Goal: Task Accomplishment & Management: Complete application form

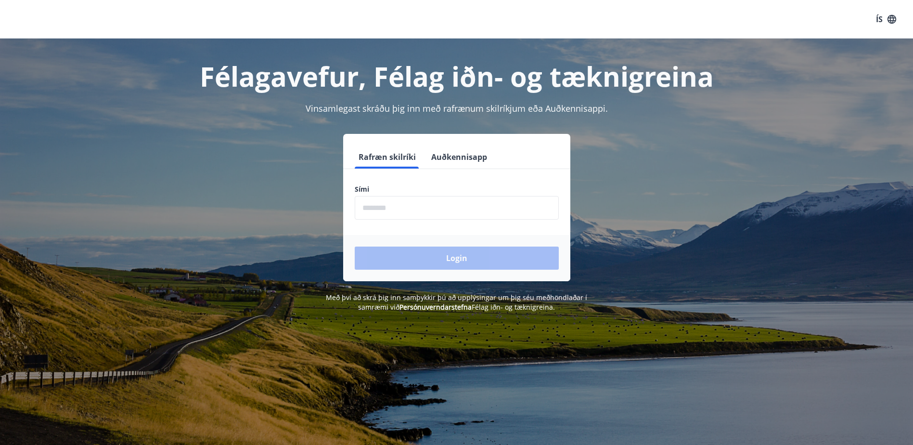
click at [410, 206] on input "phone" at bounding box center [457, 208] width 204 height 24
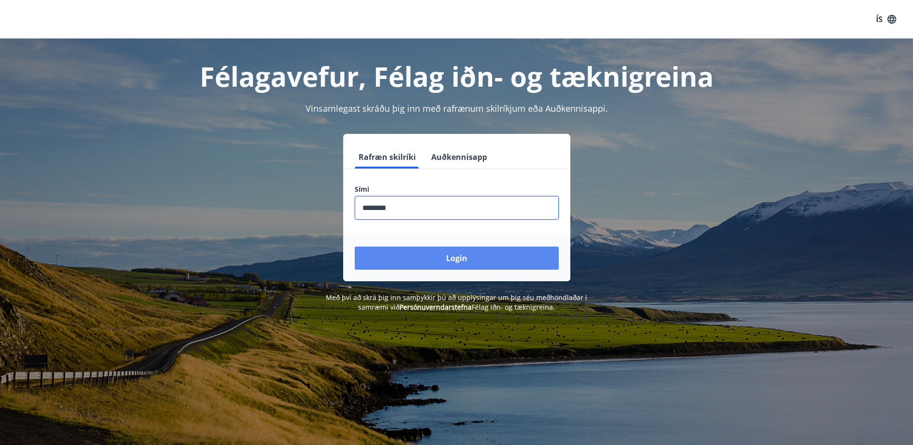
type input "********"
click at [386, 265] on button "Login" at bounding box center [457, 257] width 204 height 23
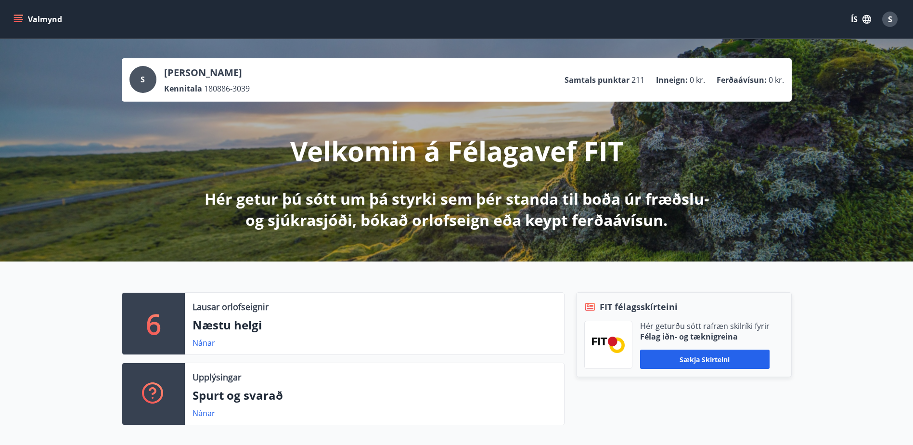
click at [22, 22] on icon "menu" at bounding box center [18, 21] width 9 height 1
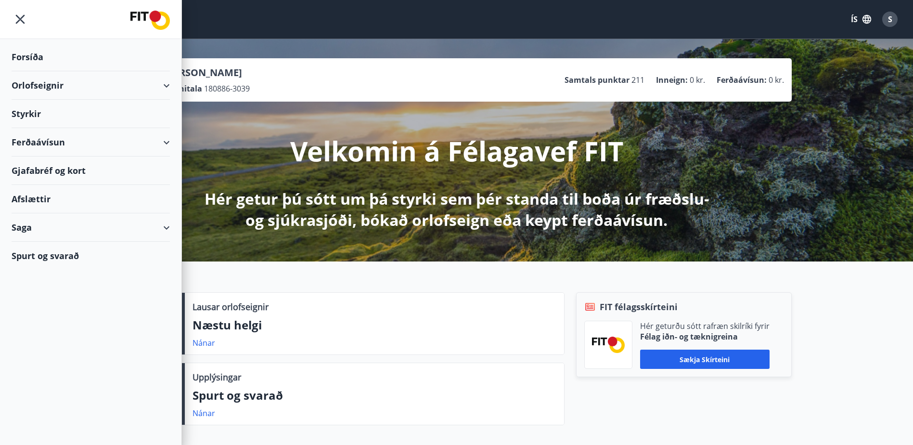
click at [31, 115] on div "Styrkir" at bounding box center [91, 114] width 158 height 28
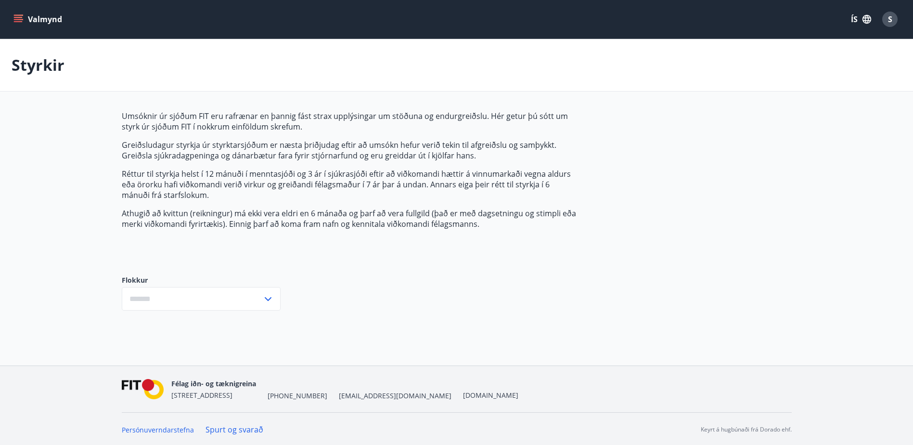
type input "***"
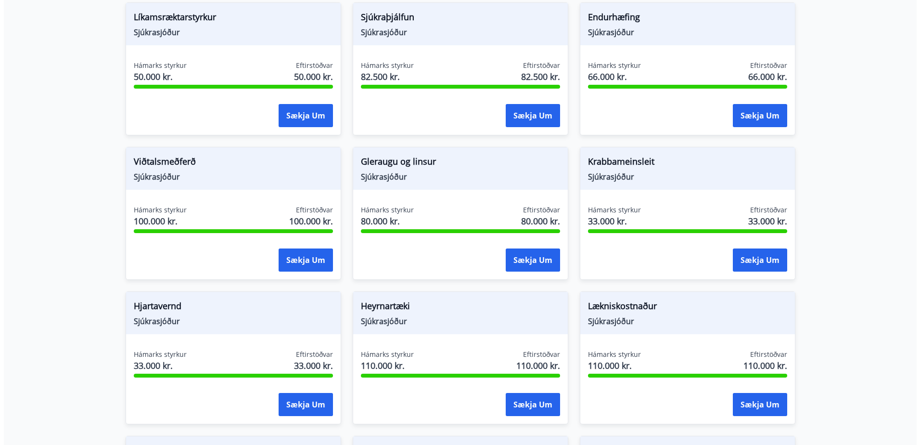
scroll to position [337, 0]
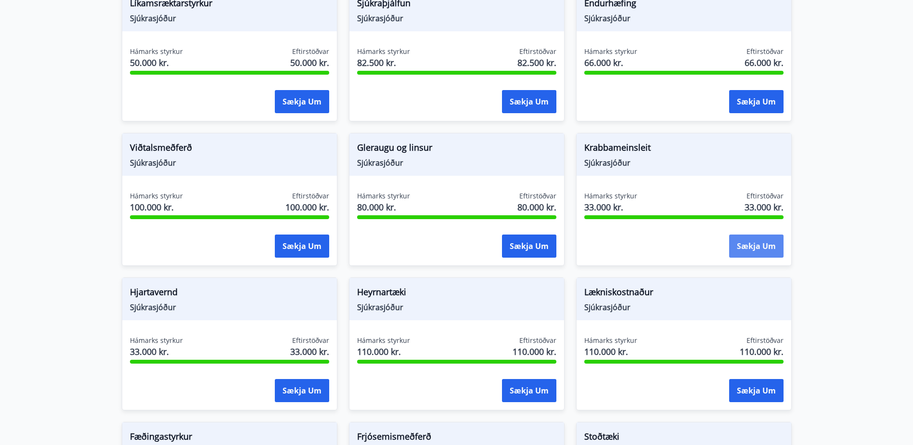
click at [763, 244] on button "Sækja um" at bounding box center [756, 245] width 54 height 23
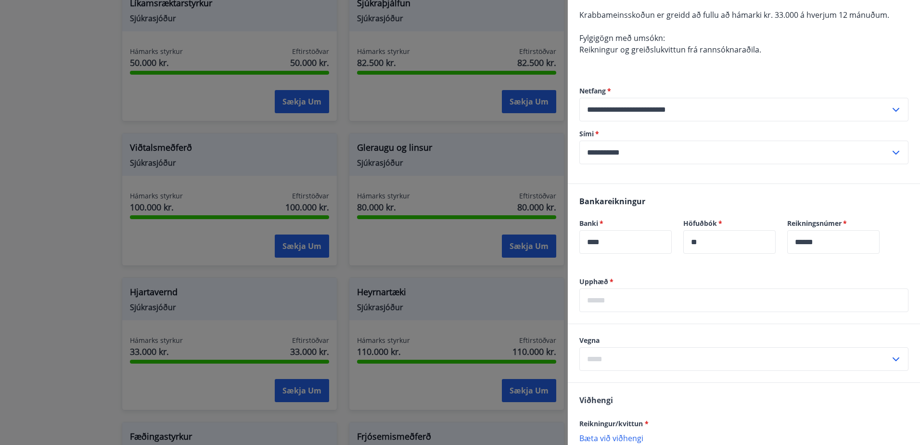
scroll to position [96, 0]
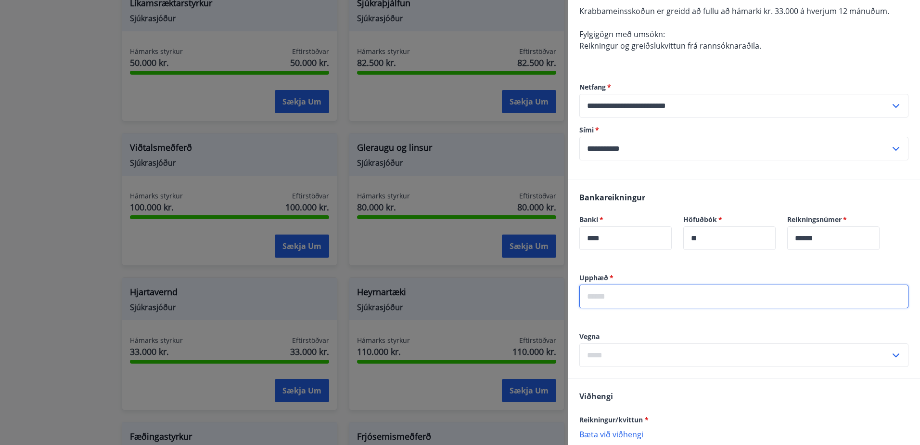
click at [626, 295] on input "text" at bounding box center [743, 296] width 329 height 24
type input "*****"
click at [625, 354] on input "text" at bounding box center [734, 355] width 311 height 24
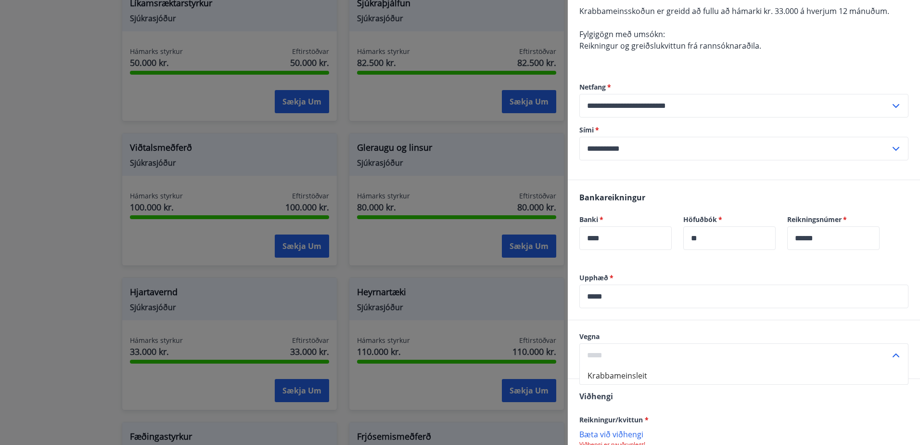
click at [643, 374] on li "Krabbameinsleit" at bounding box center [744, 375] width 328 height 17
type input "**********"
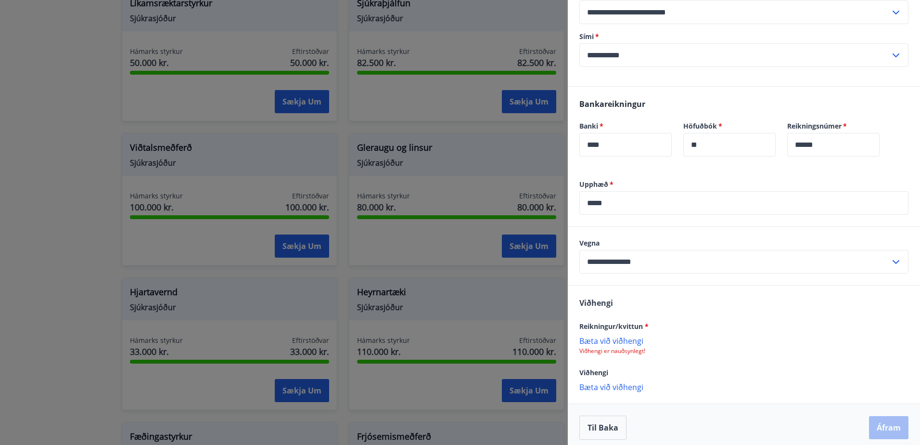
scroll to position [196, 0]
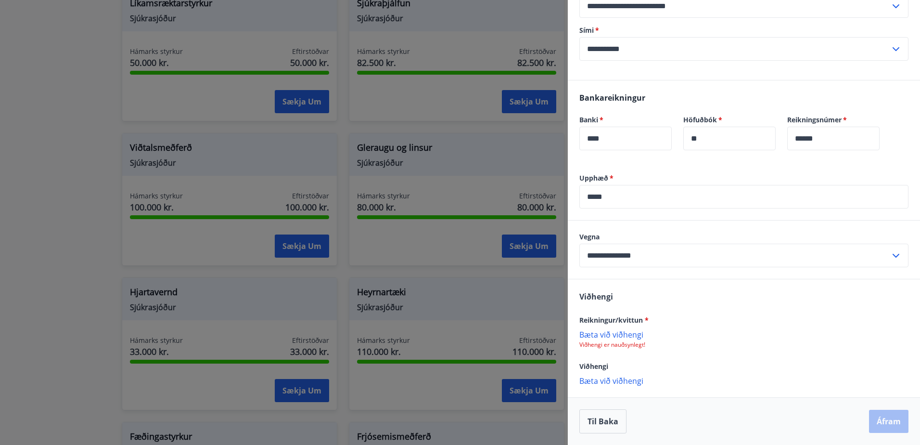
click at [606, 336] on p "Bæta við viðhengi" at bounding box center [743, 334] width 329 height 10
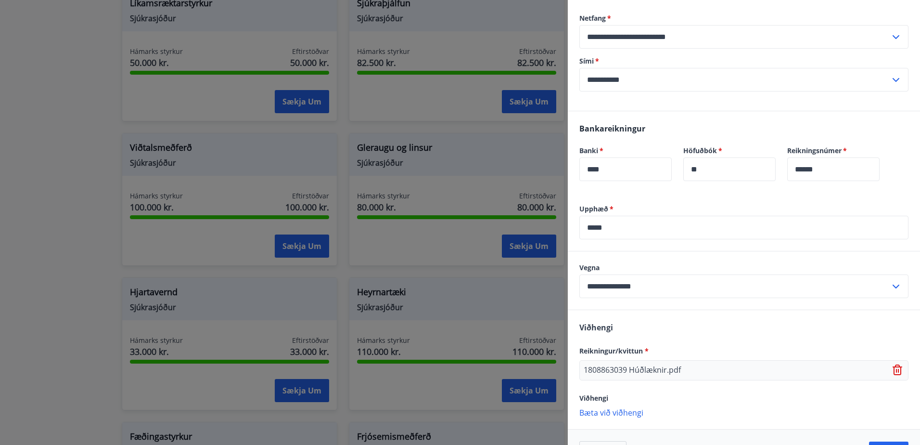
scroll to position [197, 0]
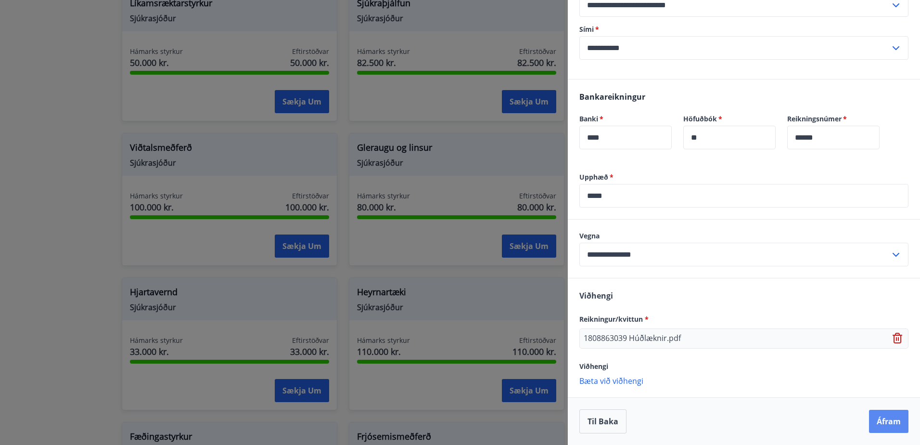
click at [885, 419] on button "Áfram" at bounding box center [888, 421] width 39 height 23
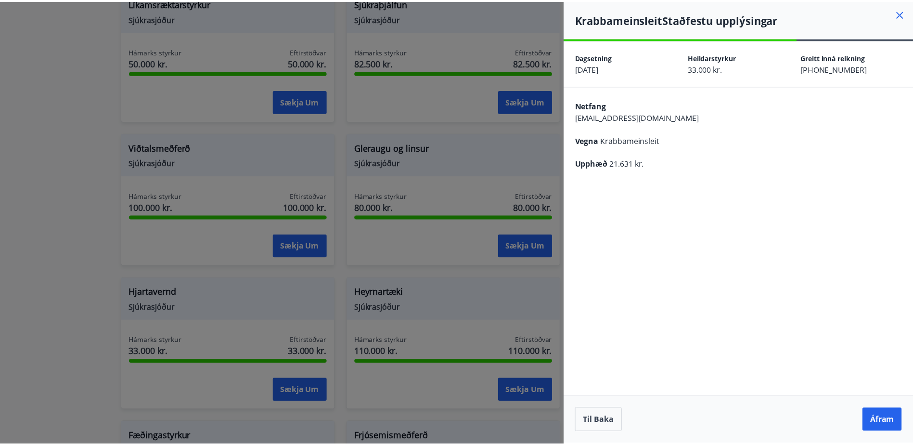
scroll to position [0, 0]
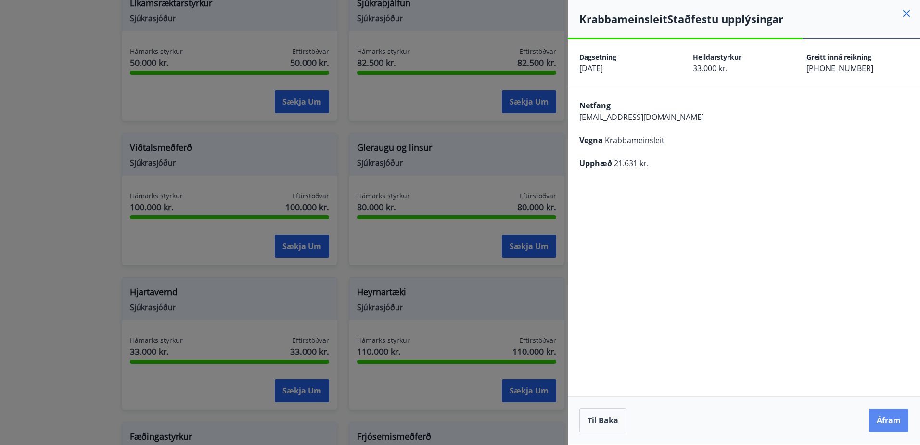
click at [886, 424] on button "Áfram" at bounding box center [888, 420] width 39 height 23
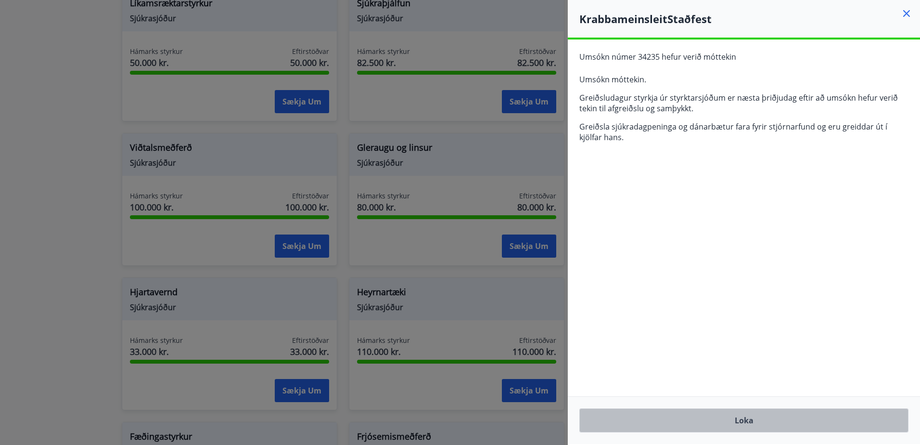
click at [749, 420] on button "Loka" at bounding box center [743, 420] width 329 height 24
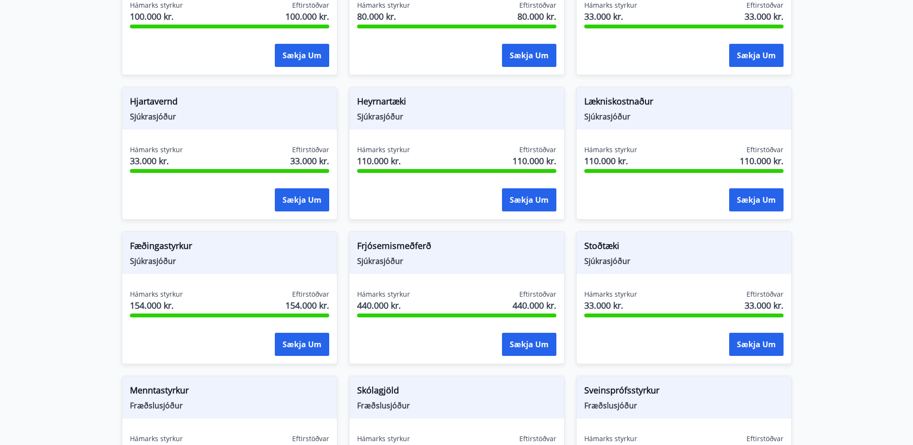
scroll to position [529, 0]
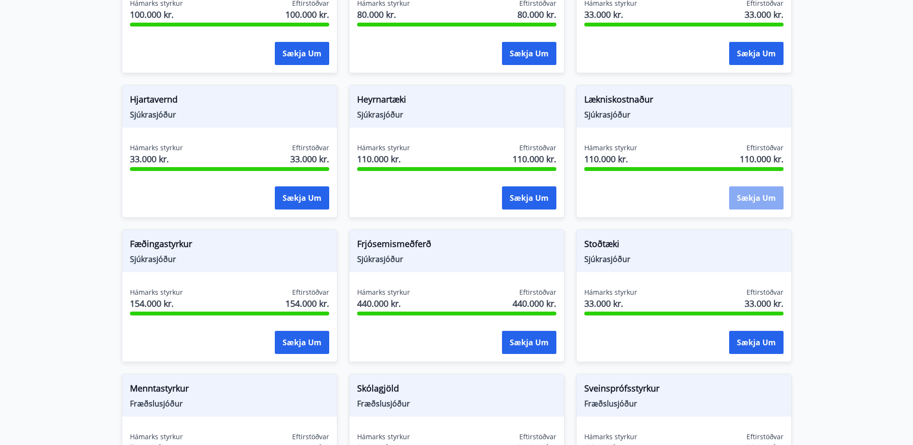
click at [759, 197] on button "Sækja um" at bounding box center [756, 197] width 54 height 23
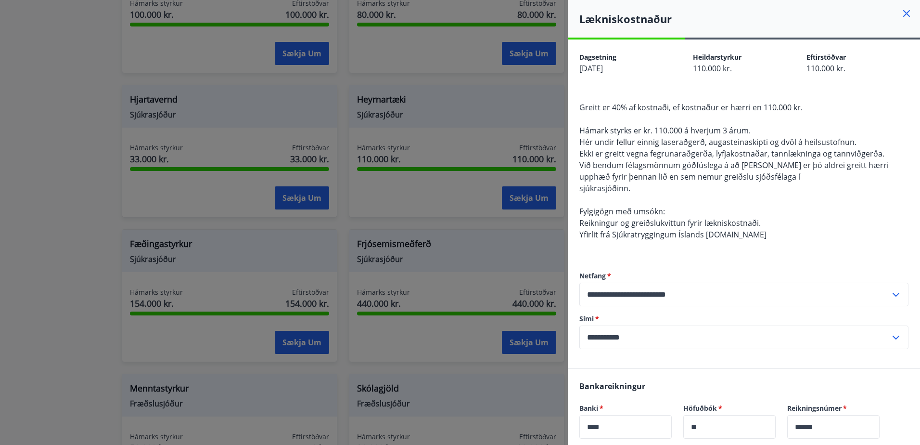
click at [901, 13] on icon at bounding box center [907, 14] width 12 height 12
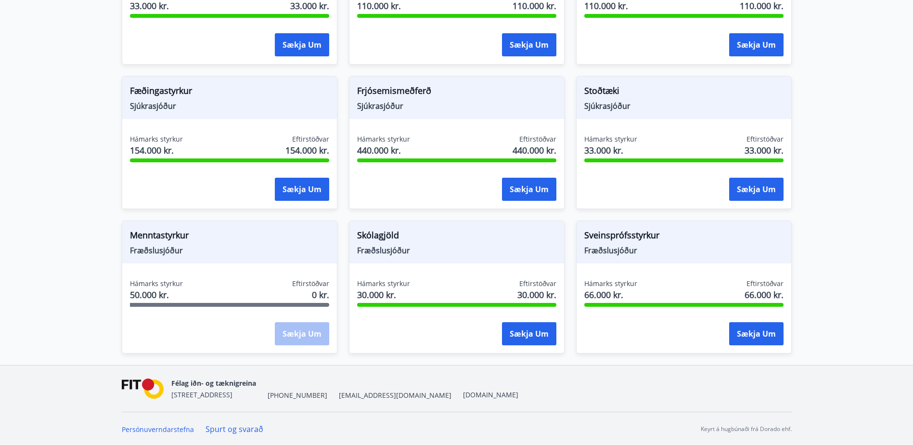
scroll to position [683, 0]
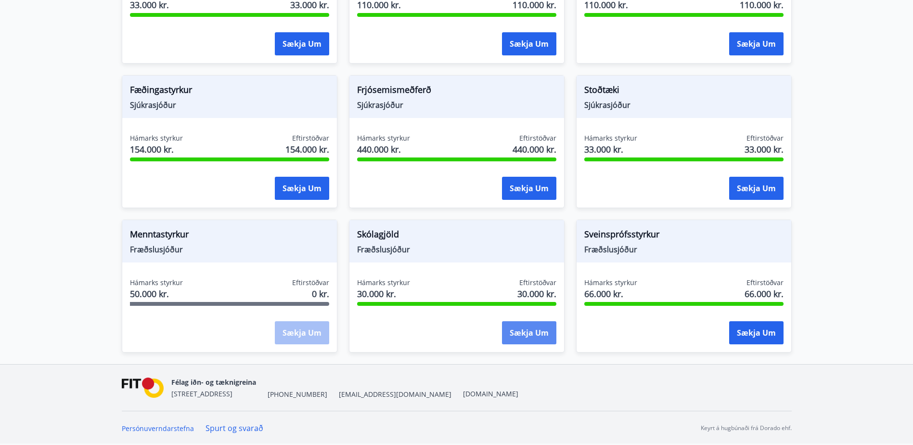
click at [537, 334] on button "Sækja um" at bounding box center [529, 332] width 54 height 23
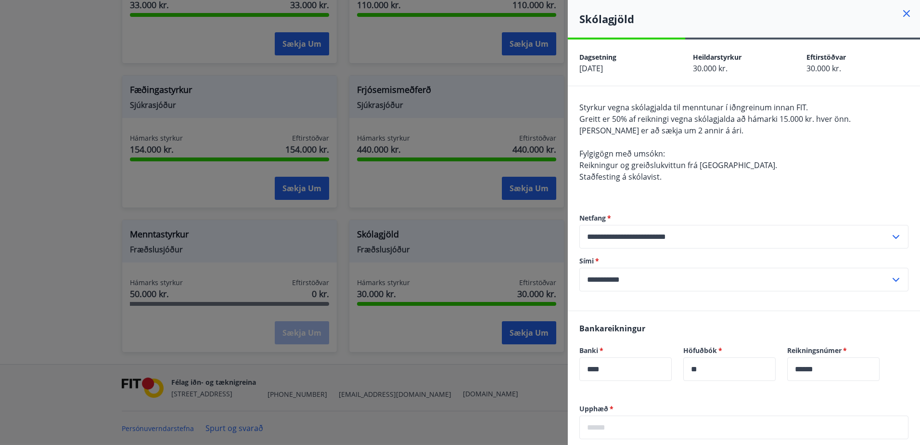
click at [501, 115] on div at bounding box center [460, 222] width 920 height 445
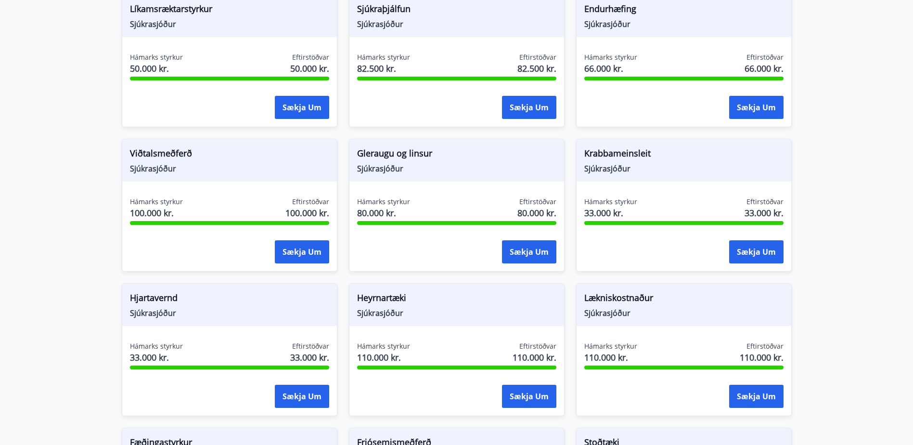
scroll to position [250, 0]
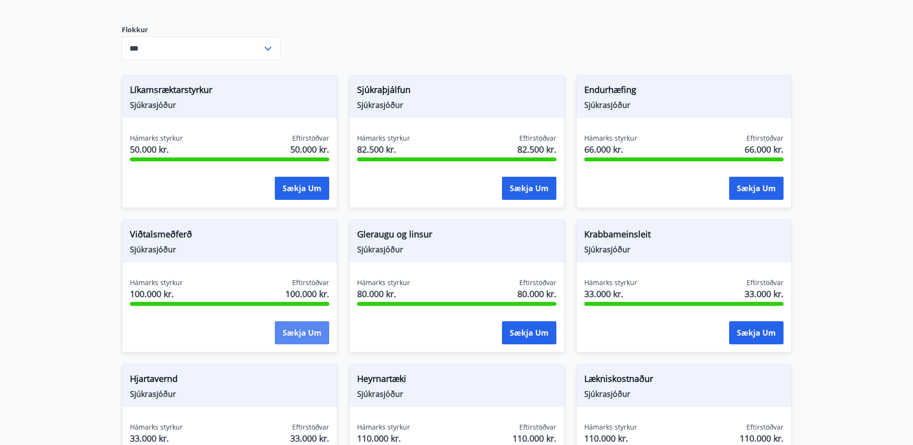
click at [291, 332] on button "Sækja um" at bounding box center [302, 332] width 54 height 23
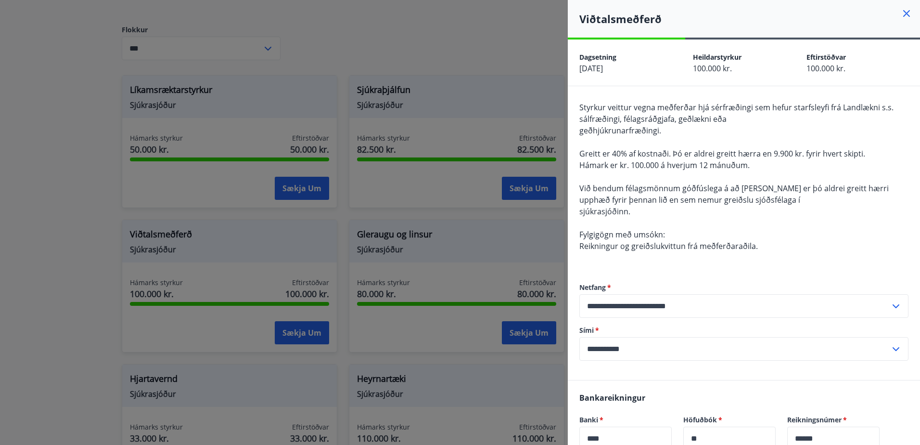
click at [398, 198] on div at bounding box center [460, 222] width 920 height 445
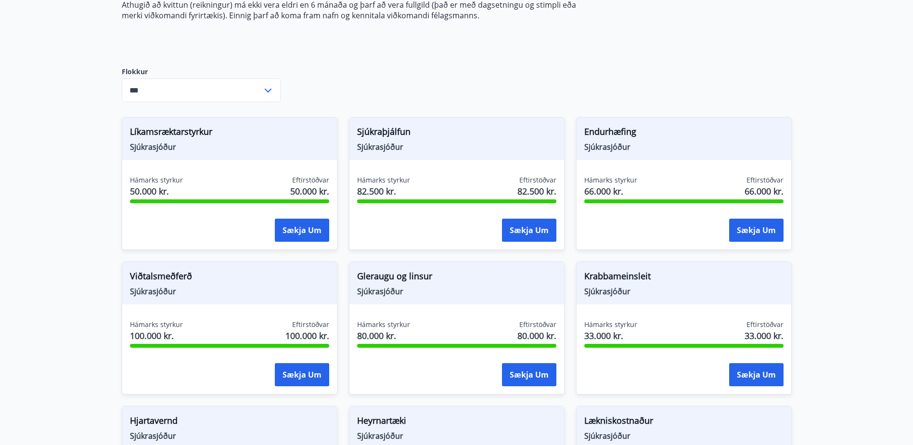
scroll to position [154, 0]
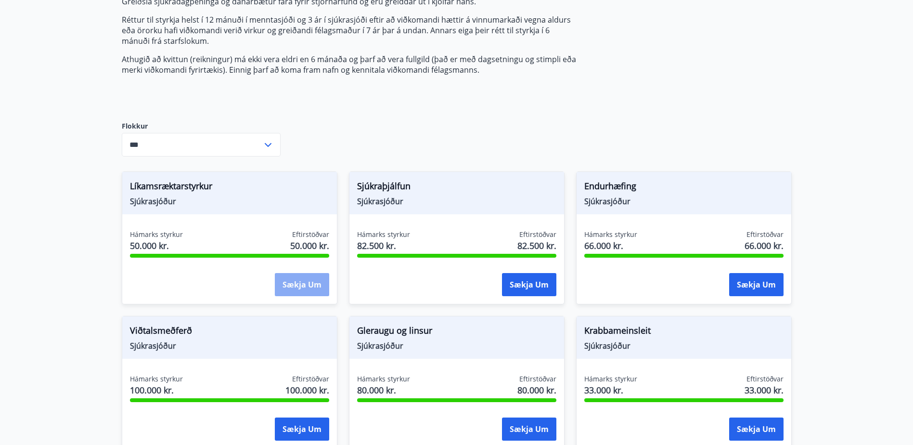
click at [299, 284] on button "Sækja um" at bounding box center [302, 284] width 54 height 23
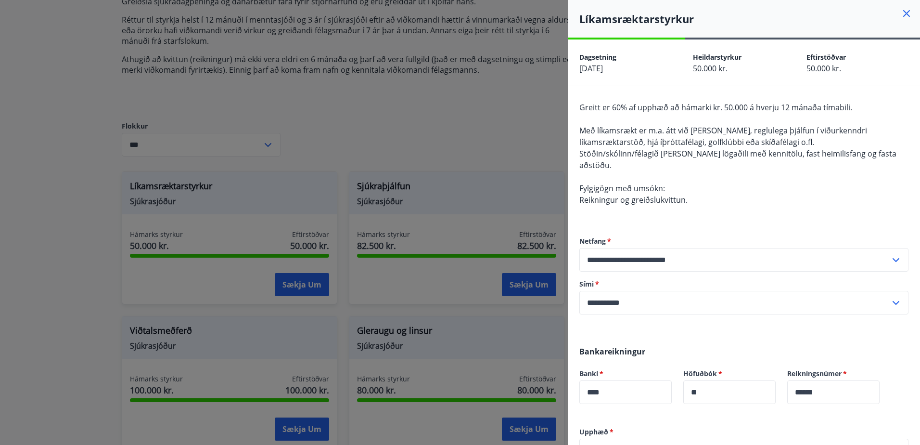
click at [503, 165] on div at bounding box center [460, 222] width 920 height 445
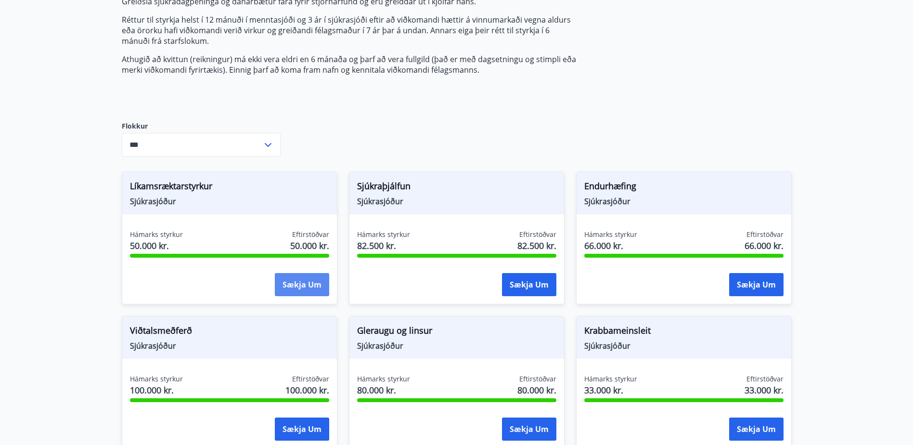
click at [303, 286] on button "Sækja um" at bounding box center [302, 284] width 54 height 23
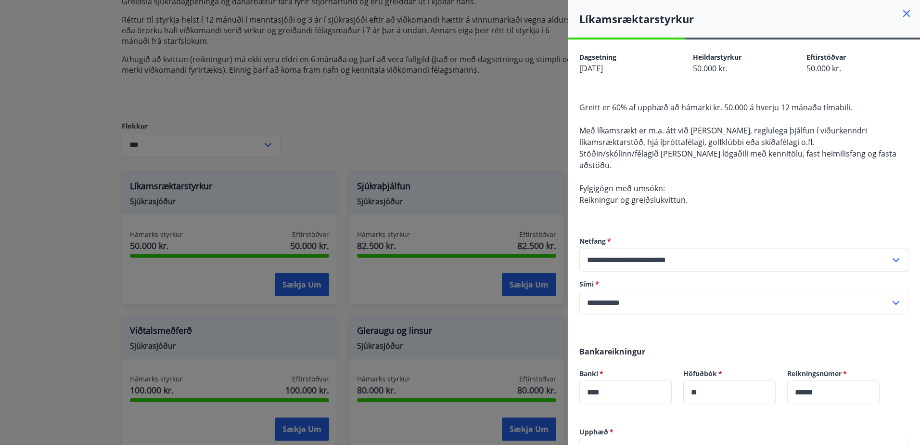
click at [903, 15] on icon at bounding box center [906, 13] width 7 height 7
